Goal: Navigation & Orientation: Find specific page/section

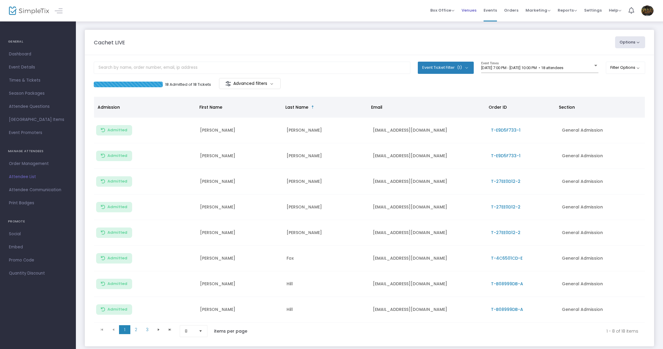
click at [474, 10] on span "Venues" at bounding box center [469, 10] width 15 height 15
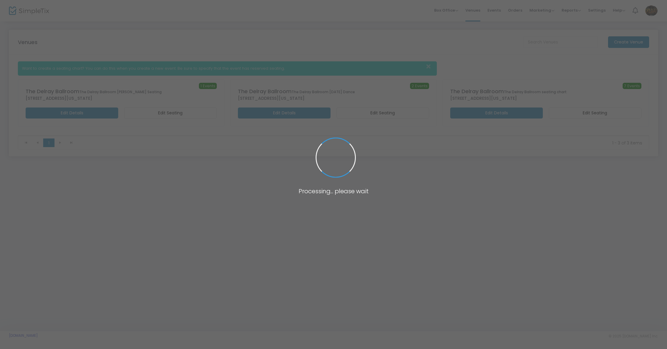
click at [501, 10] on span at bounding box center [333, 174] width 667 height 349
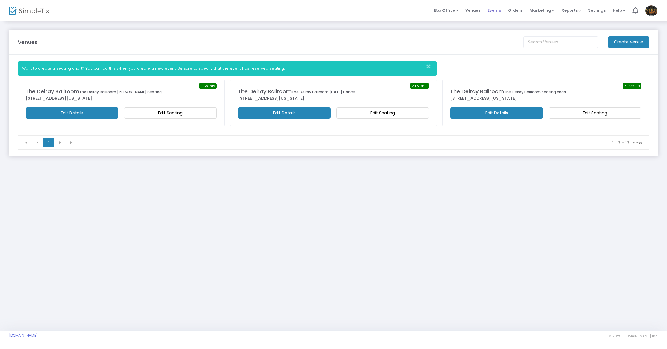
click at [500, 10] on span "Events" at bounding box center [493, 10] width 13 height 15
